Goal: Download file/media

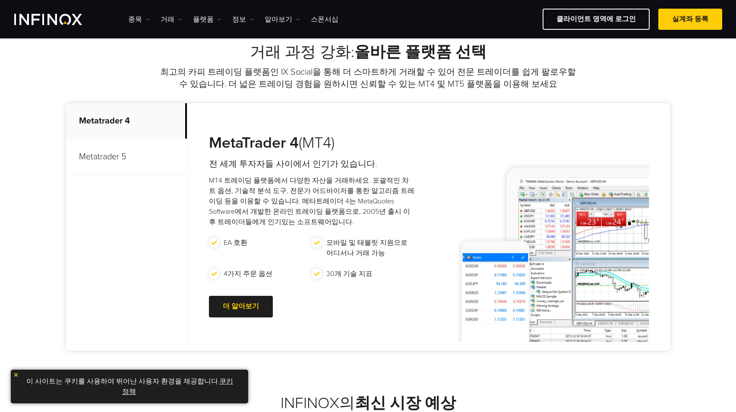
scroll to position [345, 0]
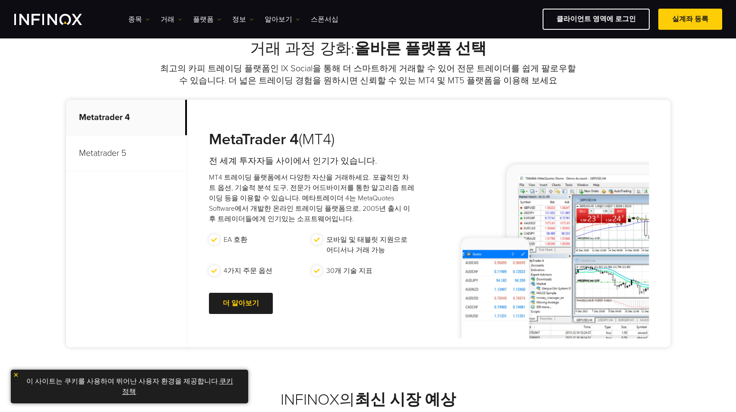
click at [135, 153] on p "Metatrader 5" at bounding box center [126, 154] width 121 height 36
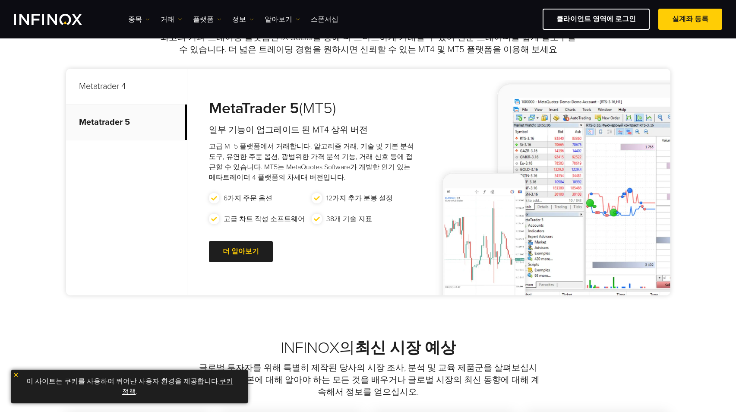
scroll to position [388, 0]
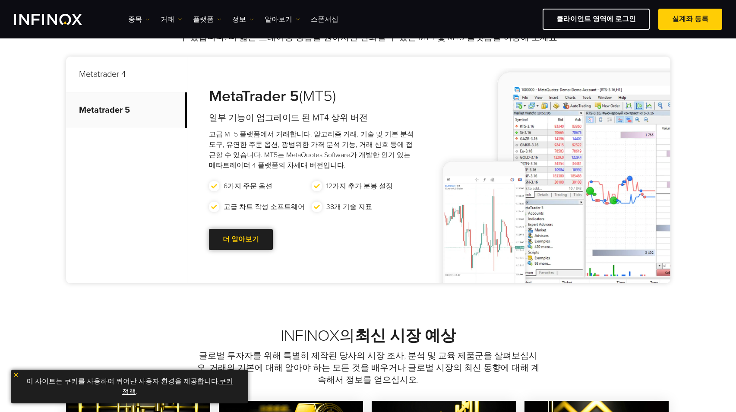
click at [258, 236] on link "더 알아보기 Go to new page" at bounding box center [241, 239] width 64 height 21
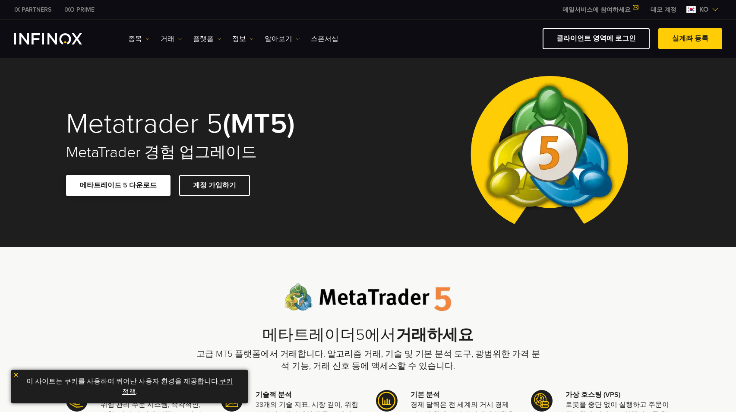
drag, startPoint x: 0, startPoint y: 0, endPoint x: 145, endPoint y: 183, distance: 233.1
click at [145, 183] on link "메타트레이드 5 다운로드" at bounding box center [118, 185] width 104 height 21
click at [634, 40] on link "클라이언트 영역에 로그인" at bounding box center [595, 38] width 107 height 21
